Goal: Navigation & Orientation: Find specific page/section

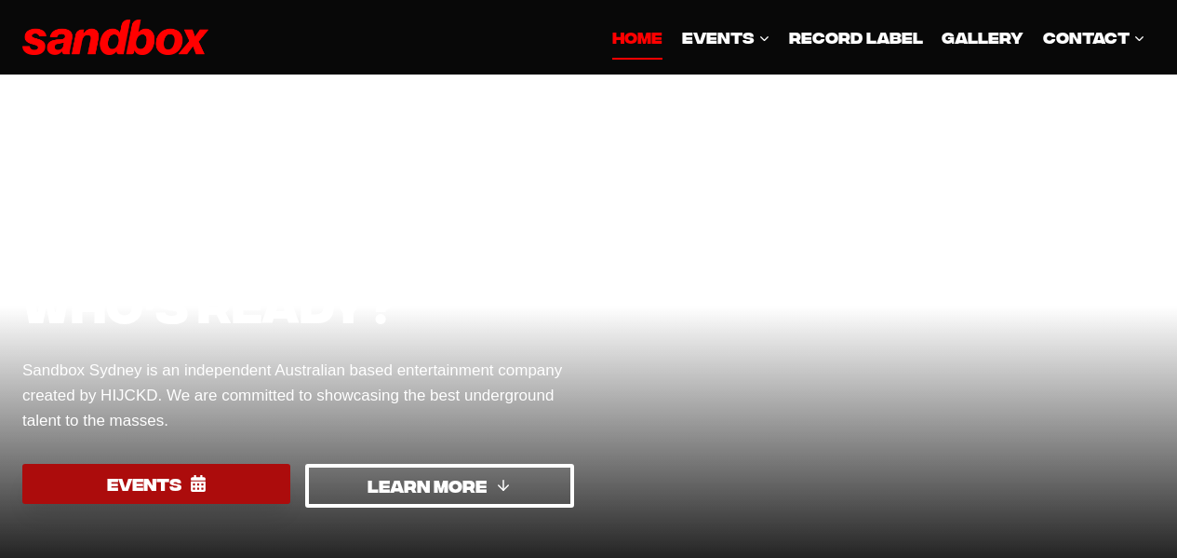
click at [113, 491] on span "EVENTS" at bounding box center [144, 483] width 74 height 27
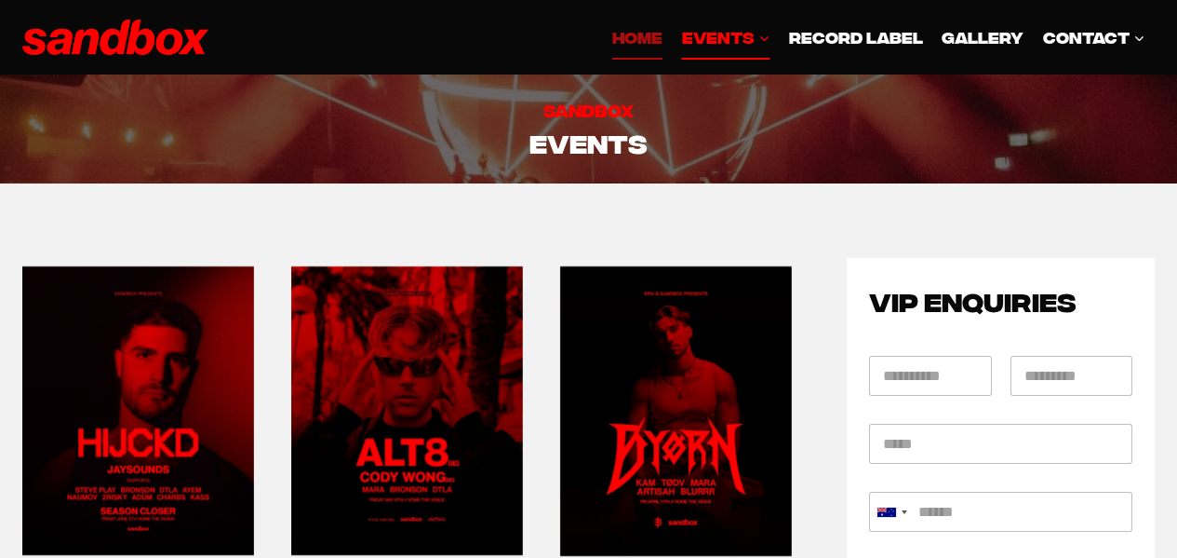
click at [632, 42] on link "HOME" at bounding box center [637, 37] width 69 height 45
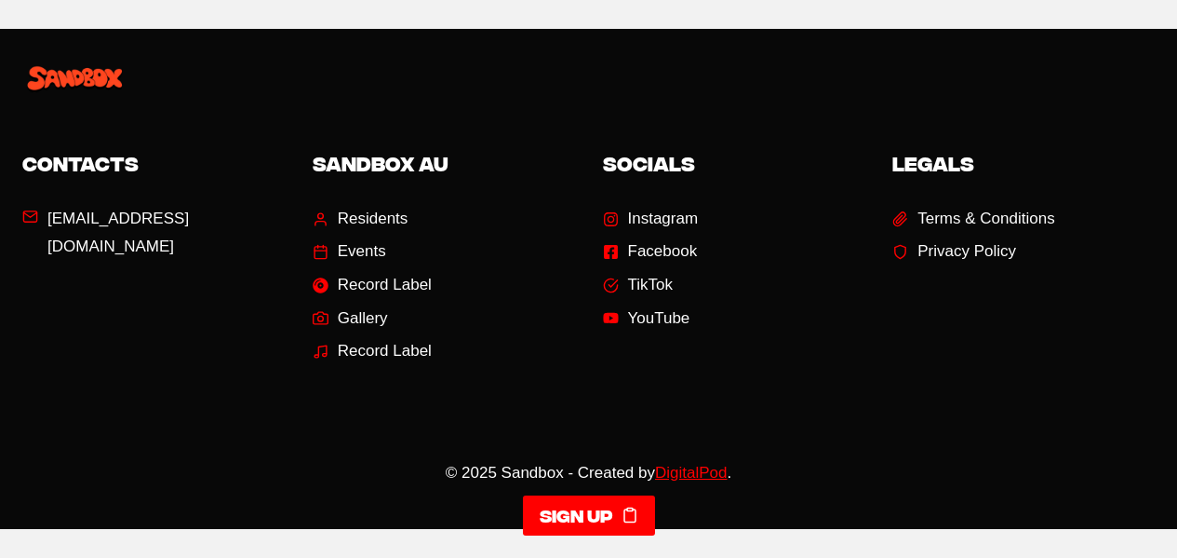
scroll to position [3068, 0]
